Goal: Information Seeking & Learning: Learn about a topic

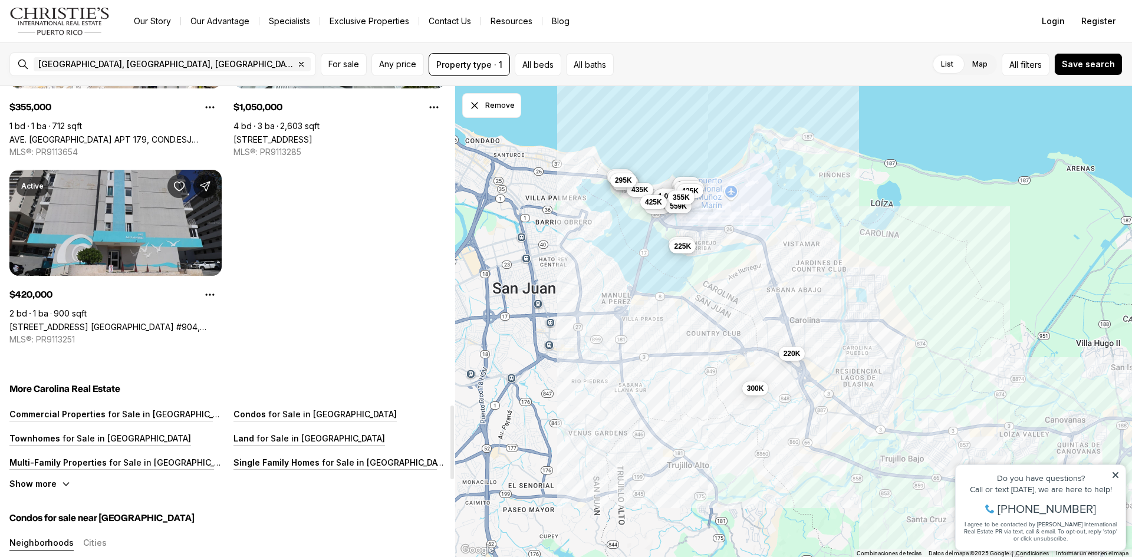
scroll to position [2028, 0]
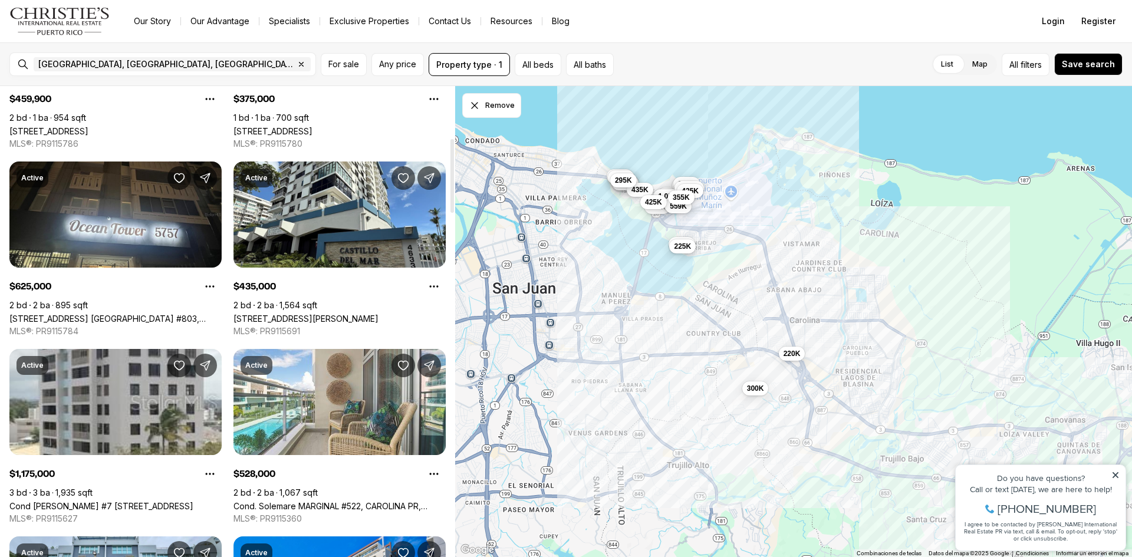
drag, startPoint x: 452, startPoint y: 132, endPoint x: 399, endPoint y: 167, distance: 64.3
click at [450, 174] on div at bounding box center [452, 176] width 4 height 74
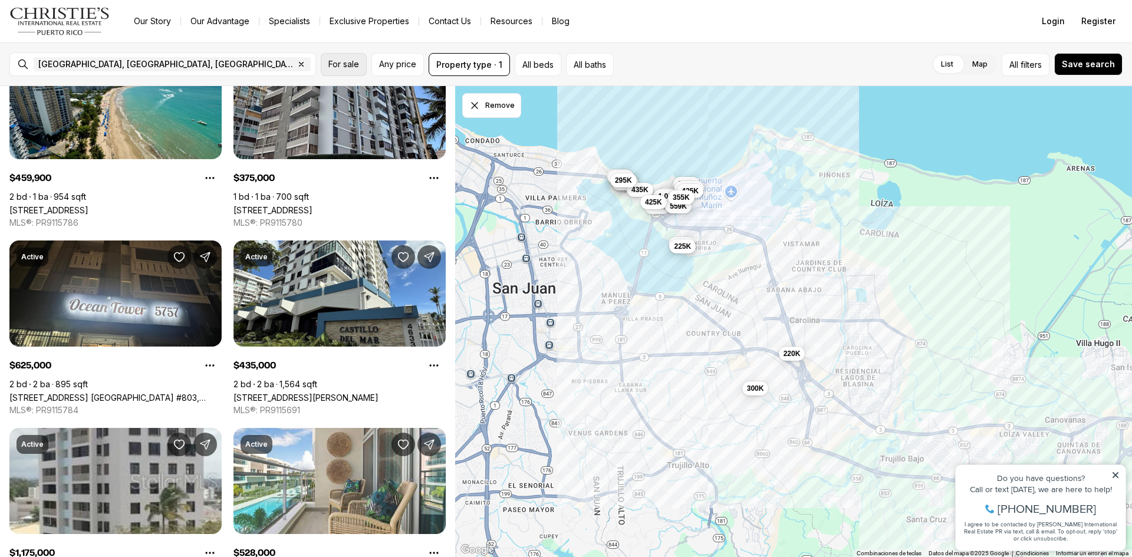
click at [348, 61] on span "For sale" at bounding box center [343, 64] width 31 height 9
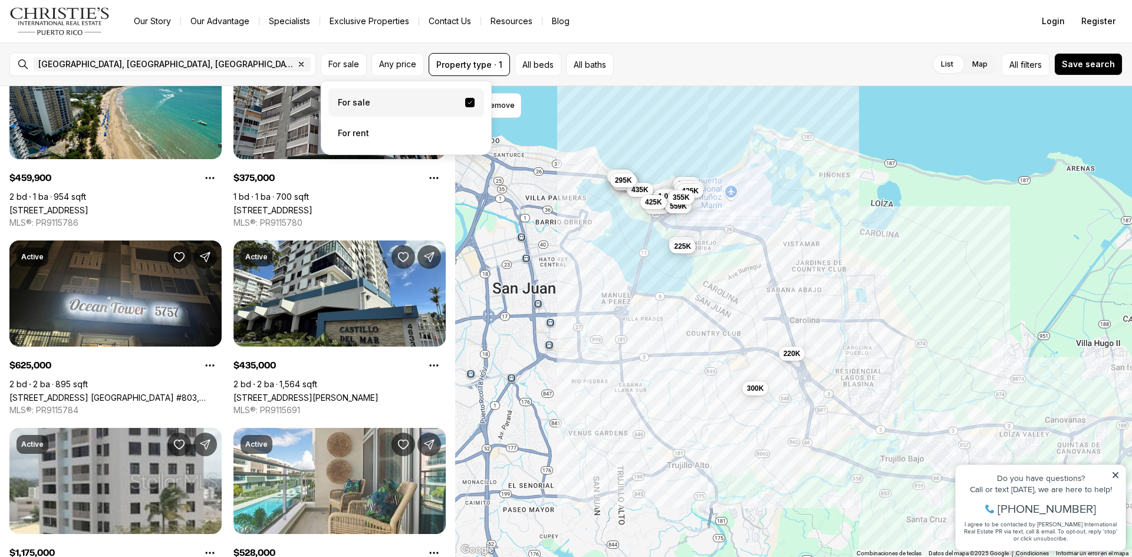
click at [347, 102] on label "For sale" at bounding box center [406, 102] width 156 height 28
click at [465, 102] on button "For sale" at bounding box center [469, 102] width 9 height 9
click at [390, 66] on span "Any price" at bounding box center [397, 64] width 37 height 9
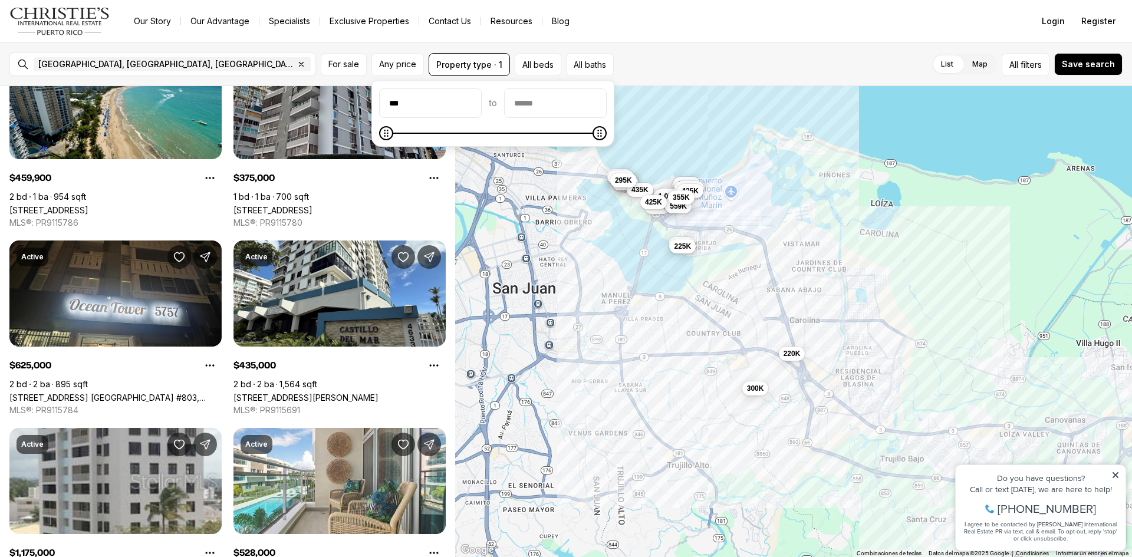
type input "**"
type input "*******"
click at [537, 103] on input "priceMax" at bounding box center [555, 103] width 101 height 28
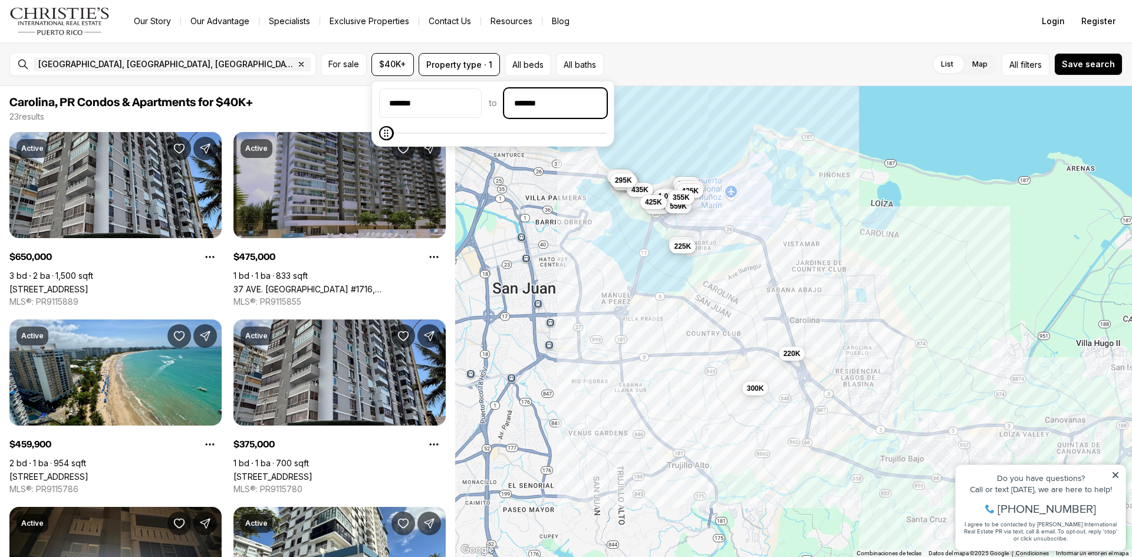
type input "********"
click at [533, 63] on button "All beds" at bounding box center [528, 64] width 47 height 23
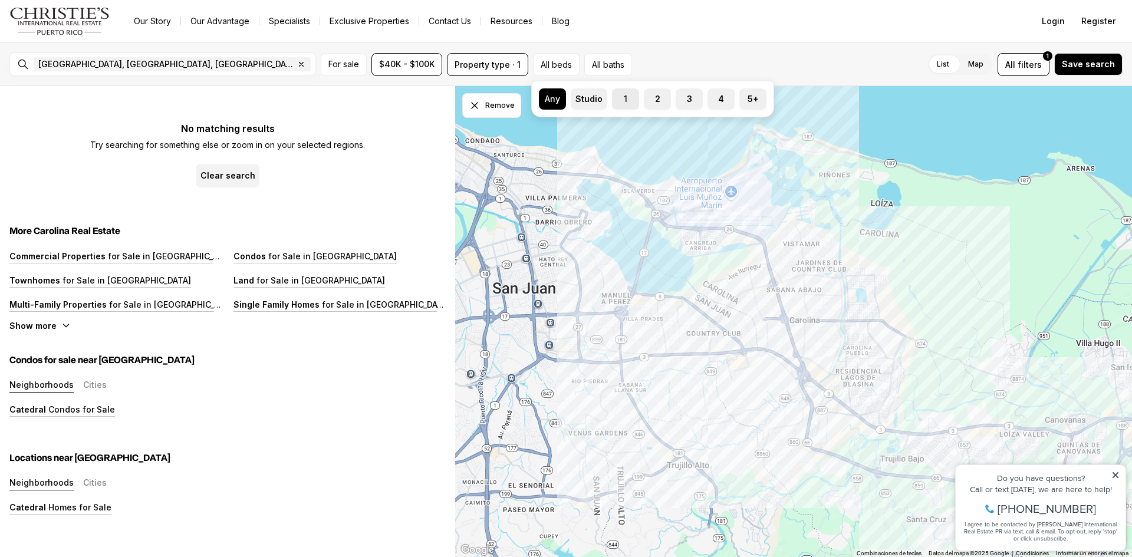
click at [619, 97] on button "1" at bounding box center [618, 94] width 12 height 12
click at [583, 98] on label "Studio" at bounding box center [589, 98] width 36 height 21
click at [583, 98] on button "Studio" at bounding box center [577, 94] width 12 height 12
click at [657, 103] on label "2" at bounding box center [656, 98] width 27 height 21
click at [655, 100] on button "2" at bounding box center [649, 94] width 12 height 12
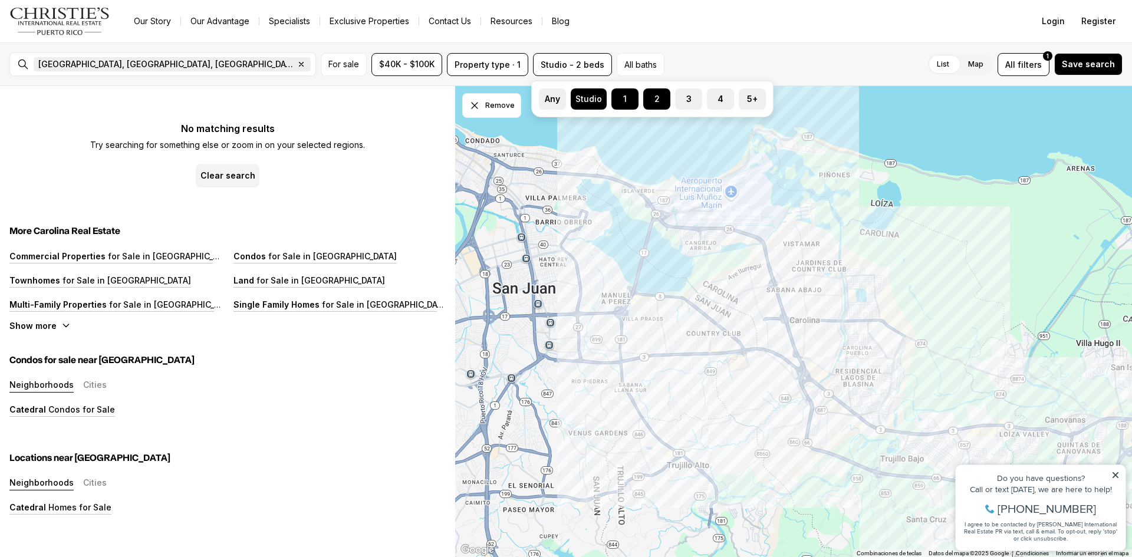
click at [39, 63] on span "[GEOGRAPHIC_DATA], [GEOGRAPHIC_DATA], [GEOGRAPHIC_DATA]" at bounding box center [166, 64] width 256 height 9
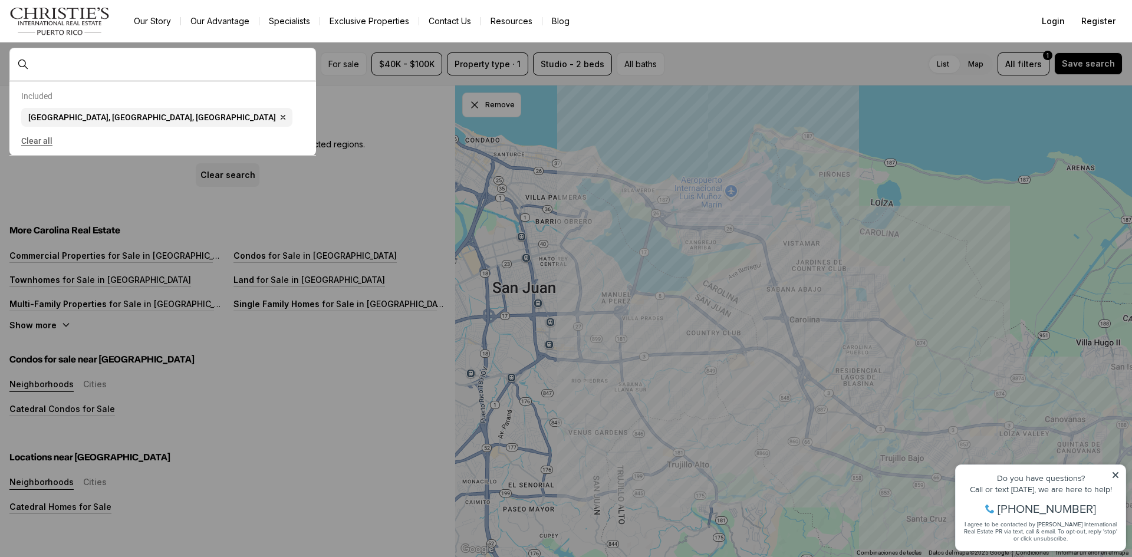
click at [34, 143] on button "Clear all" at bounding box center [162, 140] width 283 height 19
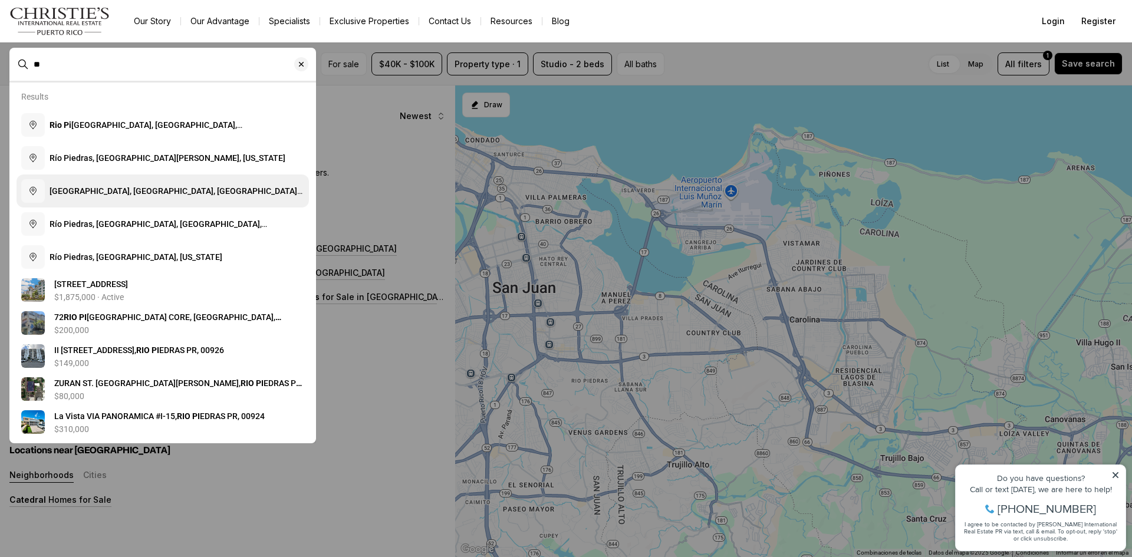
type input "*"
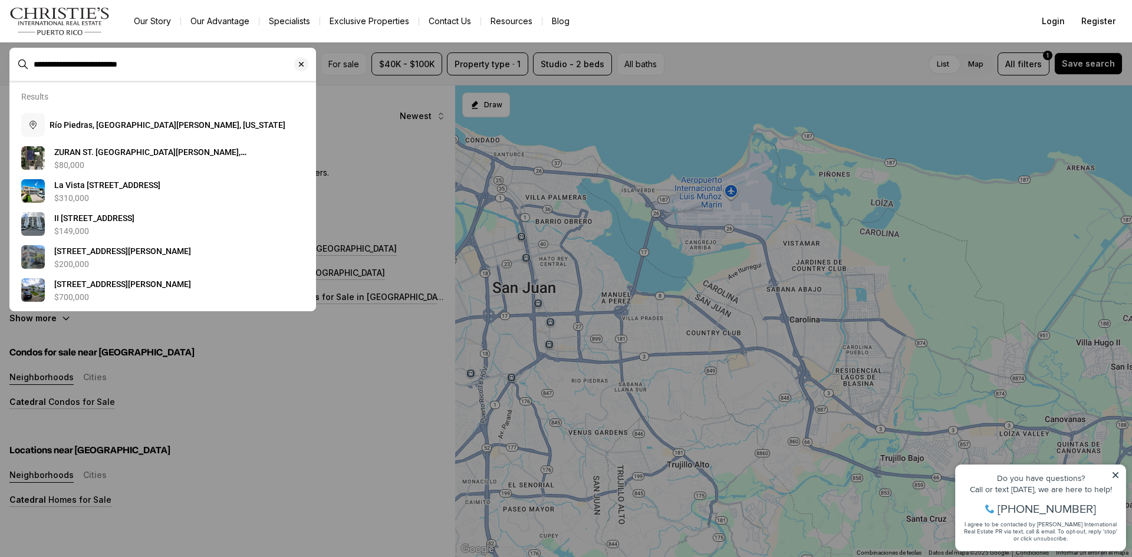
type input "**********"
